Goal: Information Seeking & Learning: Learn about a topic

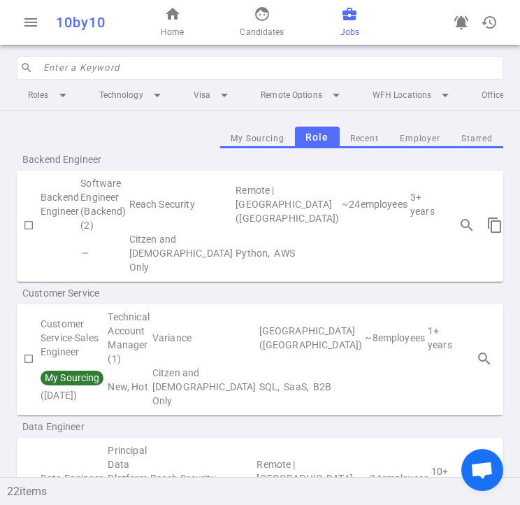
click at [161, 62] on input "search" at bounding box center [268, 68] width 451 height 22
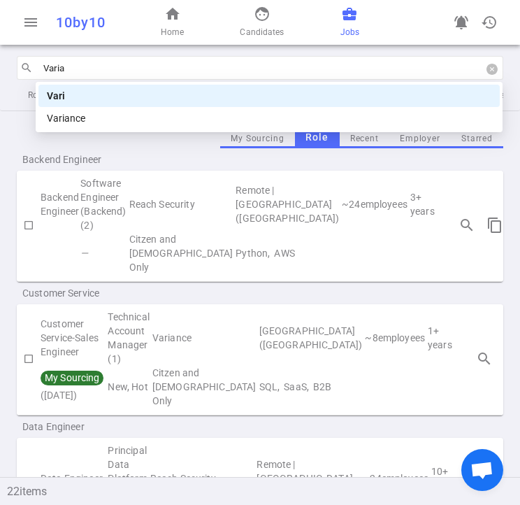
type input "Varian"
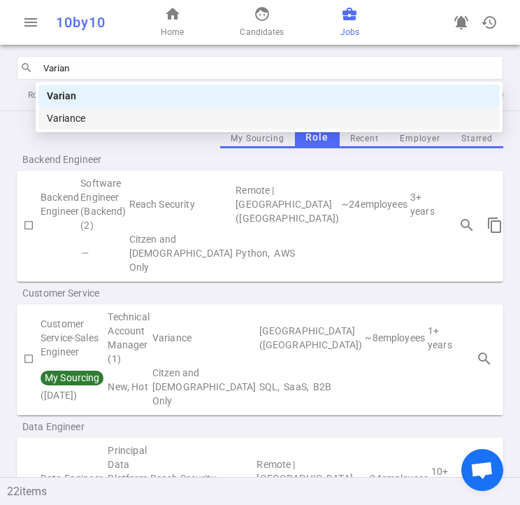
click at [132, 119] on div "Variance" at bounding box center [269, 117] width 444 height 15
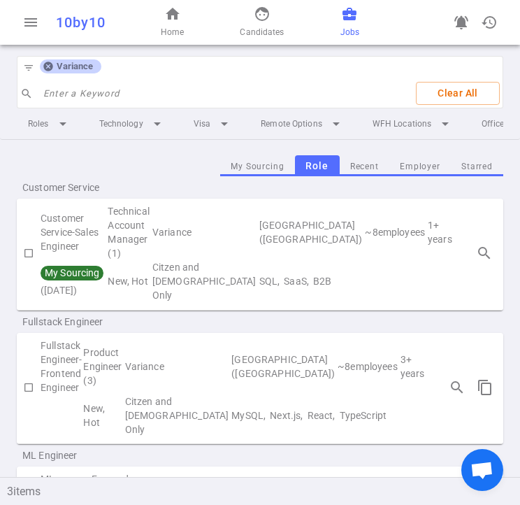
scroll to position [0, 61]
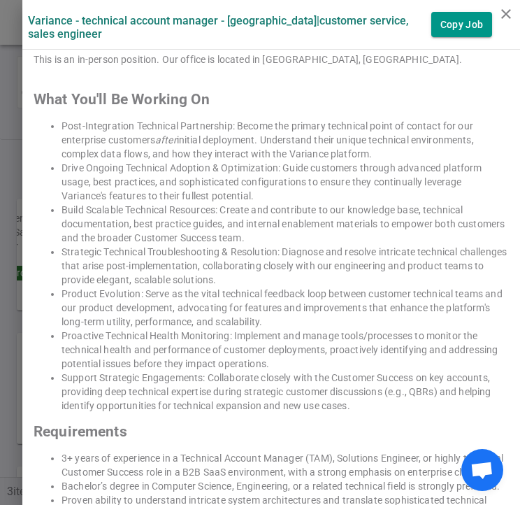
scroll to position [1118, 0]
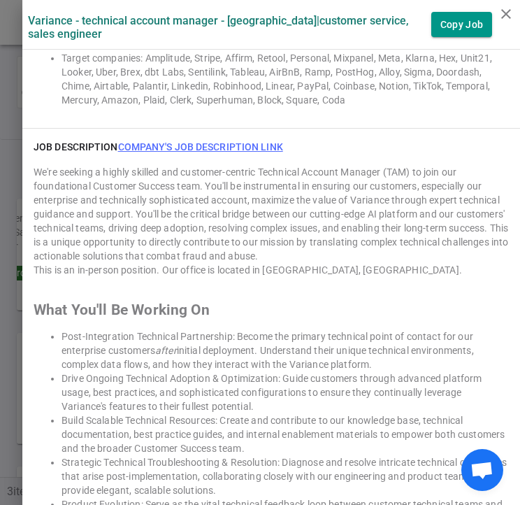
drag, startPoint x: 200, startPoint y: 147, endPoint x: 174, endPoint y: 143, distance: 26.3
click at [174, 143] on link "Company's job description link" at bounding box center [200, 146] width 165 height 11
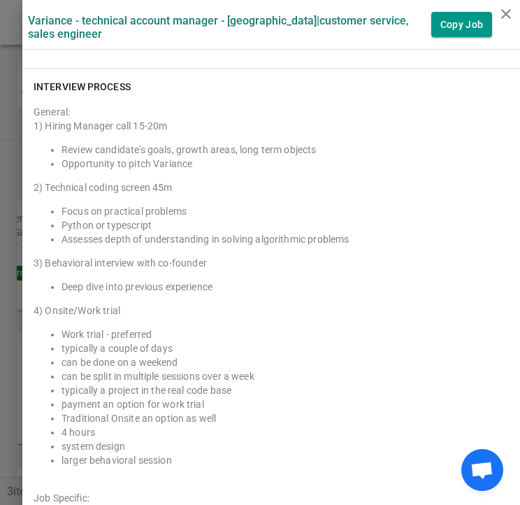
scroll to position [2027, 0]
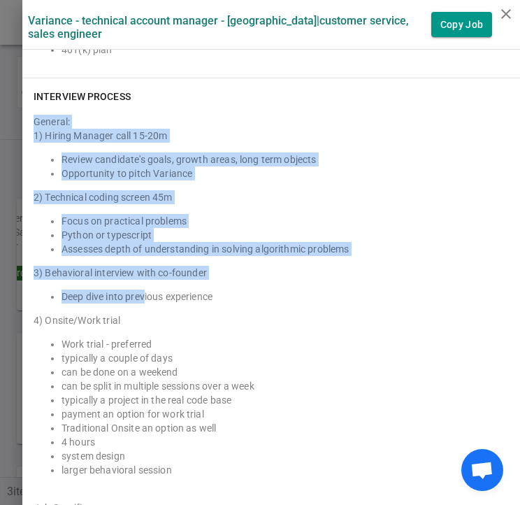
drag, startPoint x: 23, startPoint y: 131, endPoint x: 143, endPoint y: 312, distance: 217.9
click at [137, 305] on div "General: 1) Hiring Manager call 15-20m Review candidate's goals, growth areas, …" at bounding box center [271, 365] width 475 height 513
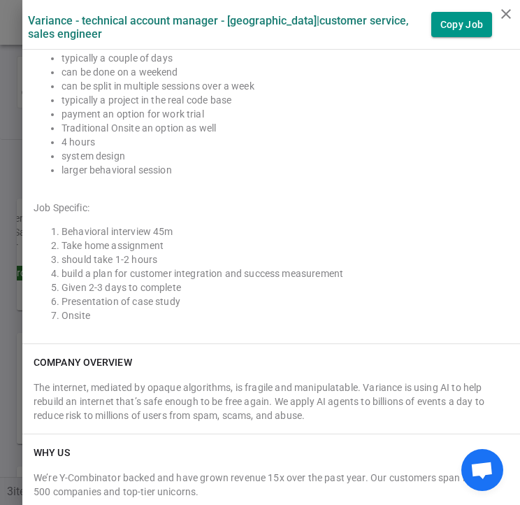
scroll to position [2166, 0]
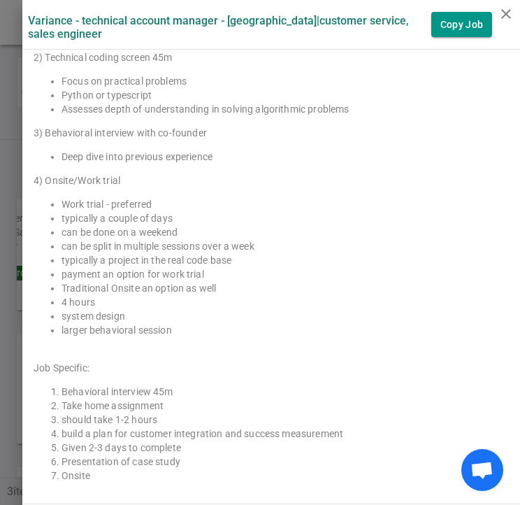
click at [180, 356] on div "General: 1) Hiring Manager call 15-20m Review candidate's goals, growth areas, …" at bounding box center [271, 225] width 475 height 513
copy div "General:"
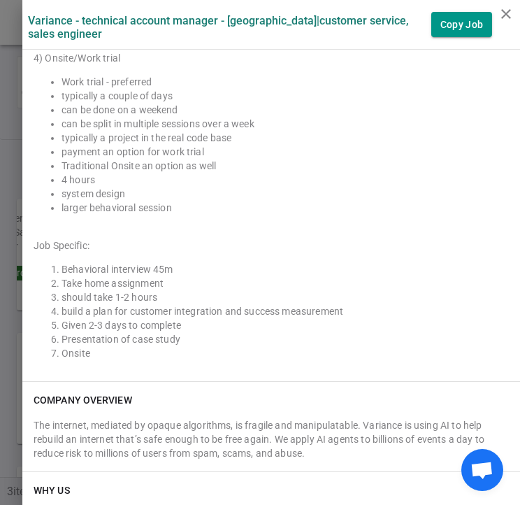
scroll to position [2306, 0]
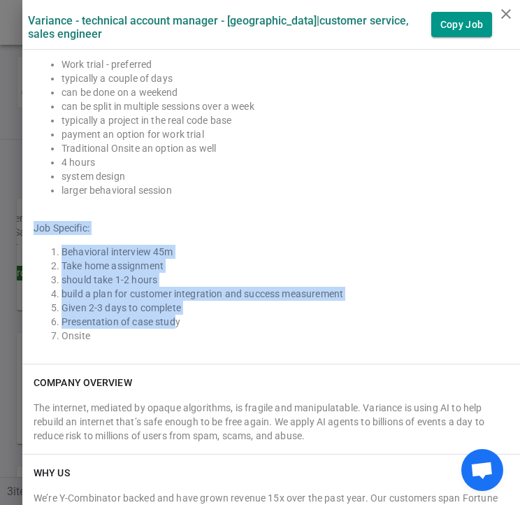
drag, startPoint x: 25, startPoint y: 238, endPoint x: 165, endPoint y: 328, distance: 166.3
click at [165, 328] on div "General: 1) Hiring Manager call 15-20m Review candidate's goals, growth areas, …" at bounding box center [271, 85] width 475 height 513
click at [231, 273] on li "Take home assignment" at bounding box center [284, 266] width 447 height 14
click at [61, 273] on li "Take home assignment" at bounding box center [284, 266] width 447 height 14
drag, startPoint x: 41, startPoint y: 262, endPoint x: 187, endPoint y: 342, distance: 166.4
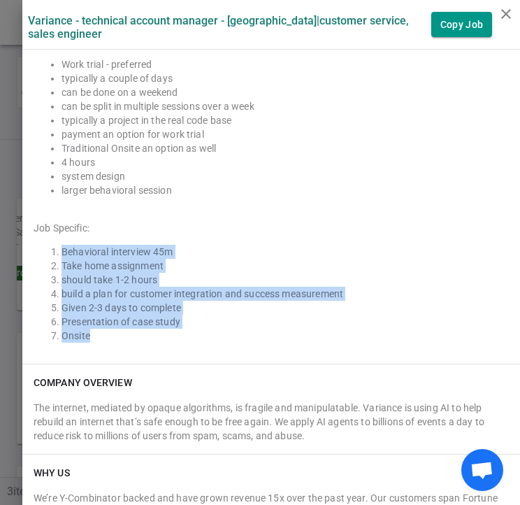
click at [187, 342] on ol "Behavioral interview 45m Take home assignment should take 1-2 hours build a pla…" at bounding box center [271, 294] width 475 height 98
copy ol "Behavioral interview 45m Take home assignment should take 1-2 hours build a pla…"
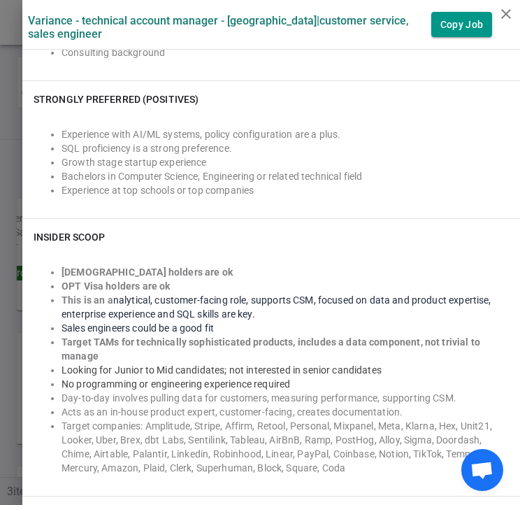
scroll to position [742, 0]
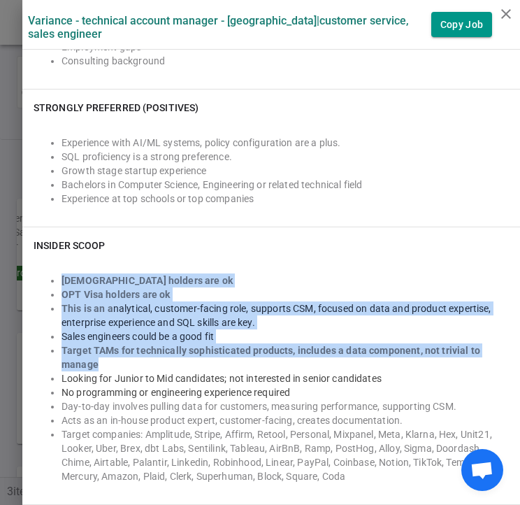
drag, startPoint x: 29, startPoint y: 270, endPoint x: 211, endPoint y: 365, distance: 205.7
click at [198, 364] on div "[DEMOGRAPHIC_DATA] holders are ok OPT Visa holders are ok This is an a nalytica…" at bounding box center [271, 370] width 475 height 225
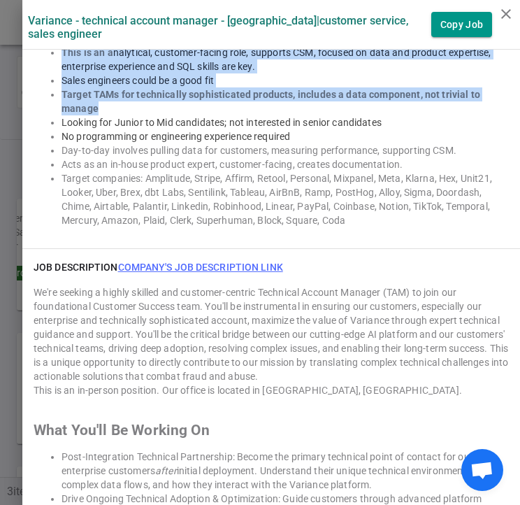
scroll to position [952, 0]
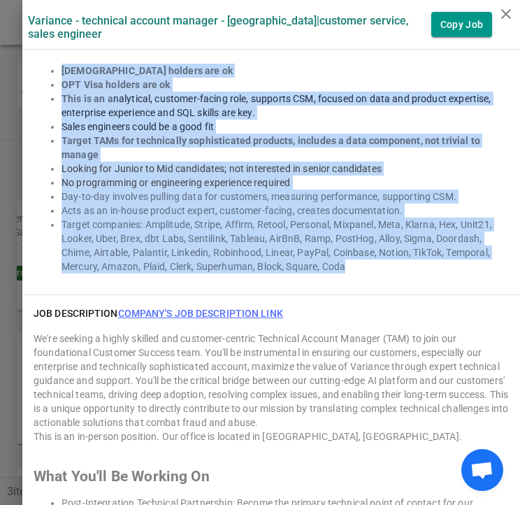
click at [339, 272] on li "Target companies: Amplitude, Stripe, Affirm, Retool, Personal, Mixpanel, Meta, …" at bounding box center [284, 245] width 447 height 56
copy ul "[DEMOGRAPHIC_DATA] holders are ok OPT Visa holders are ok This is an a nalytica…"
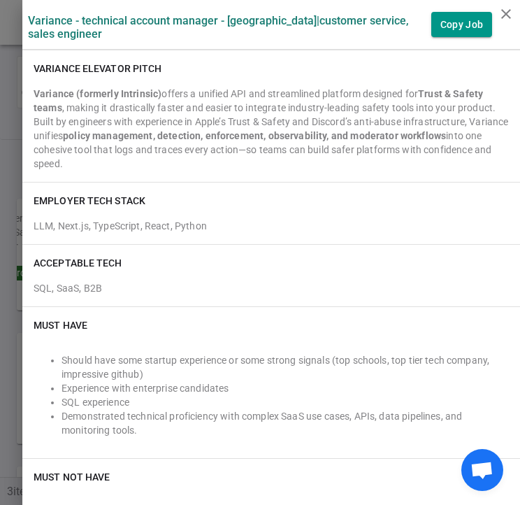
scroll to position [253, 0]
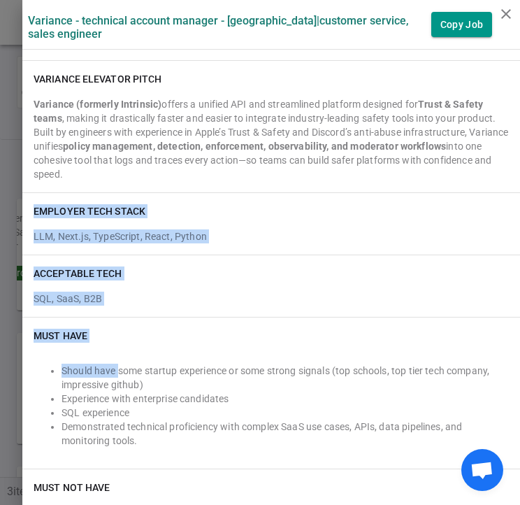
drag, startPoint x: 20, startPoint y: 212, endPoint x: 115, endPoint y: 354, distance: 170.9
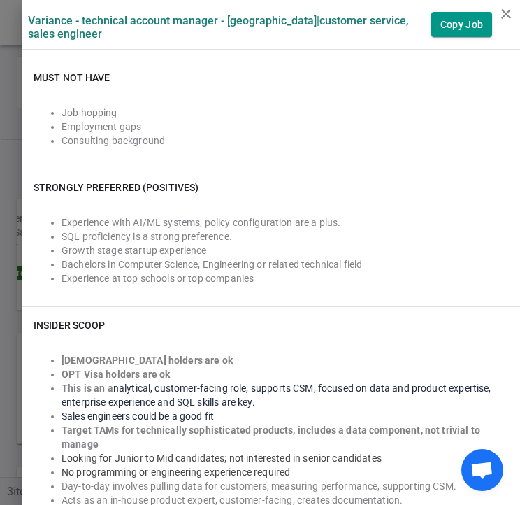
scroll to position [672, 0]
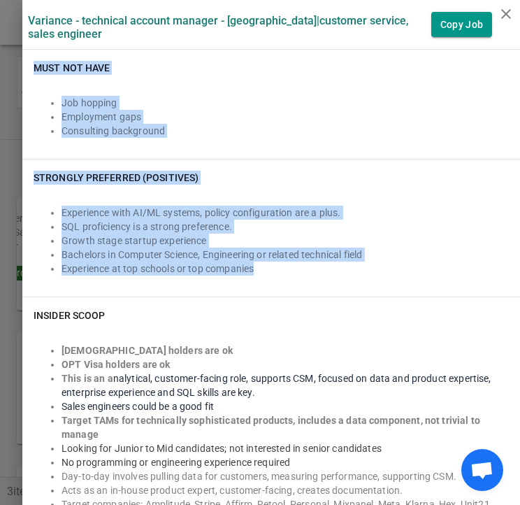
click at [283, 268] on li "Experience at top schools or top companies" at bounding box center [284, 268] width 447 height 14
copy div "EMPLOYER TECH STACK LLM, Next.js, TypeScript, React, Python ACCEPTABLE TECH SQL…"
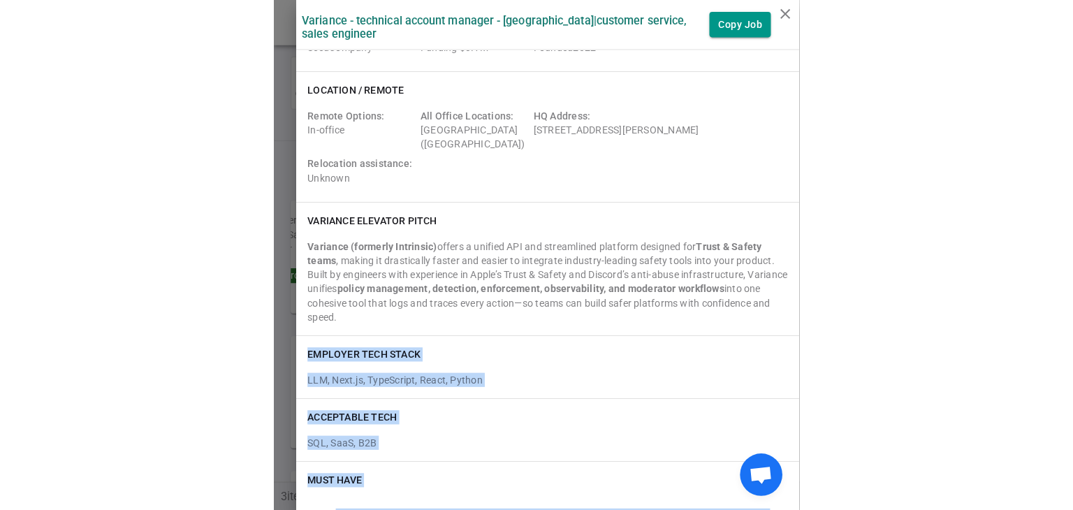
scroll to position [0, 0]
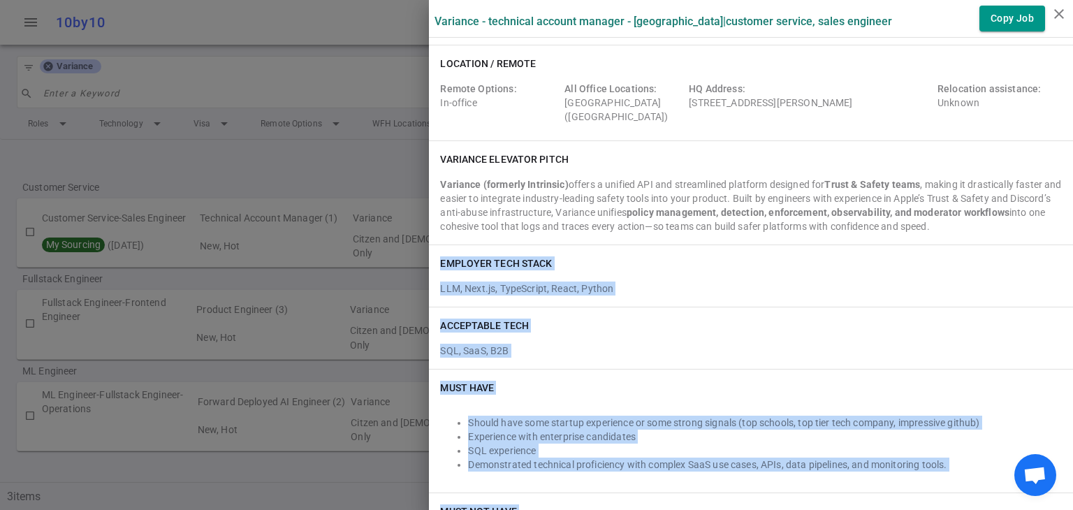
click at [519, 19] on icon "close" at bounding box center [1059, 14] width 17 height 17
